Goal: Task Accomplishment & Management: Manage account settings

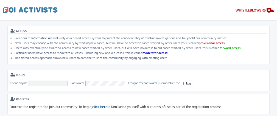
scroll to position [27, 0]
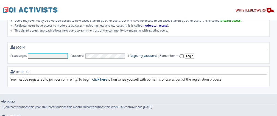
click at [56, 53] on input "Pseudonym:" at bounding box center [48, 55] width 40 height 5
type input "sromberger"
click at [154, 56] on link "I forgot my password" at bounding box center [142, 56] width 29 height 4
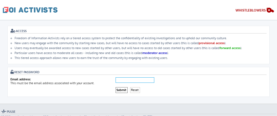
click at [145, 80] on input "Email address:" at bounding box center [135, 80] width 39 height 5
type input "sromberger@hotmail.com"
click at [123, 90] on input "Submit" at bounding box center [122, 90] width 12 height 6
